Goal: Obtain resource: Obtain resource

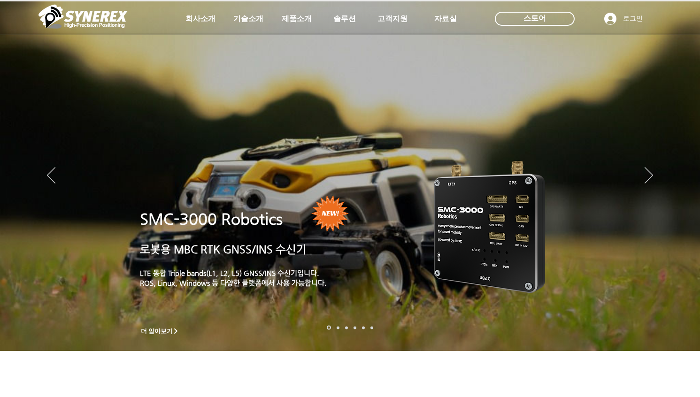
click at [489, 204] on img "슬라이드쇼" at bounding box center [490, 225] width 139 height 157
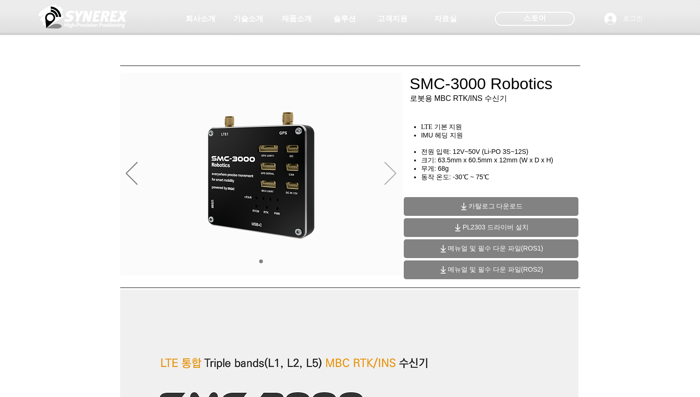
click at [385, 176] on icon "다음" at bounding box center [391, 173] width 12 height 23
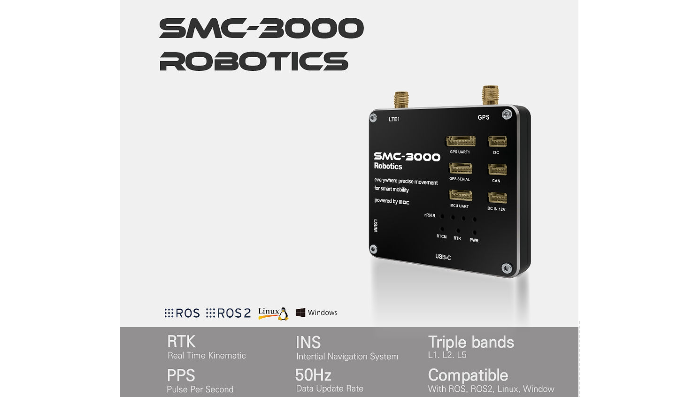
scroll to position [517, 0]
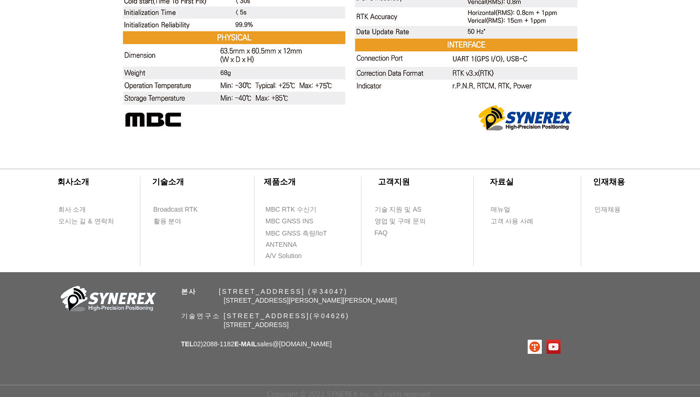
scroll to position [3757, 0]
click at [495, 211] on span "매뉴얼" at bounding box center [501, 209] width 20 height 9
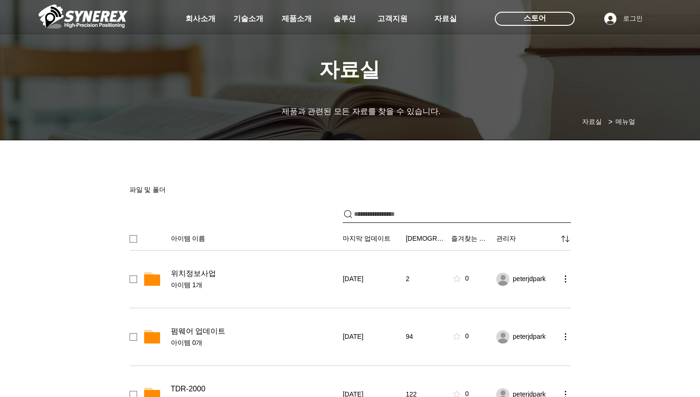
click at [433, 209] on input "파일 공유" at bounding box center [462, 214] width 217 height 17
type input "*"
type input "********"
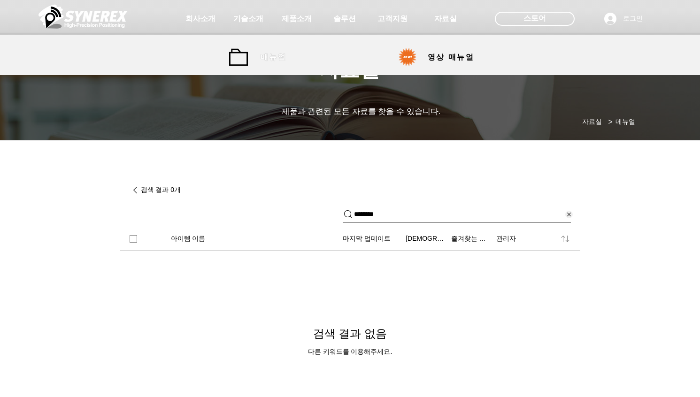
click at [261, 63] on span "매뉴얼" at bounding box center [274, 57] width 42 height 19
click at [271, 58] on span "매뉴얼" at bounding box center [274, 58] width 26 height 10
click at [270, 58] on span "매뉴얼" at bounding box center [274, 58] width 26 height 10
click at [249, 55] on link "매뉴얼" at bounding box center [262, 57] width 66 height 19
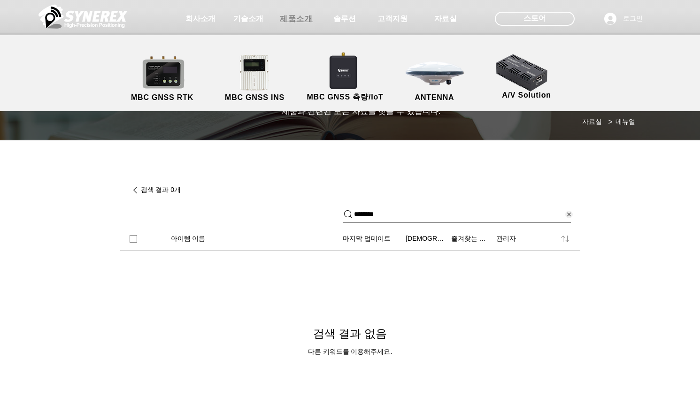
click at [295, 12] on span "제품소개" at bounding box center [296, 18] width 47 height 19
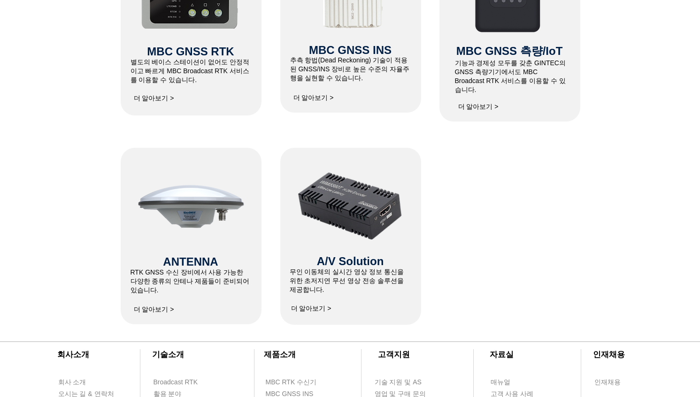
scroll to position [610, 0]
